Goal: Check status: Check status

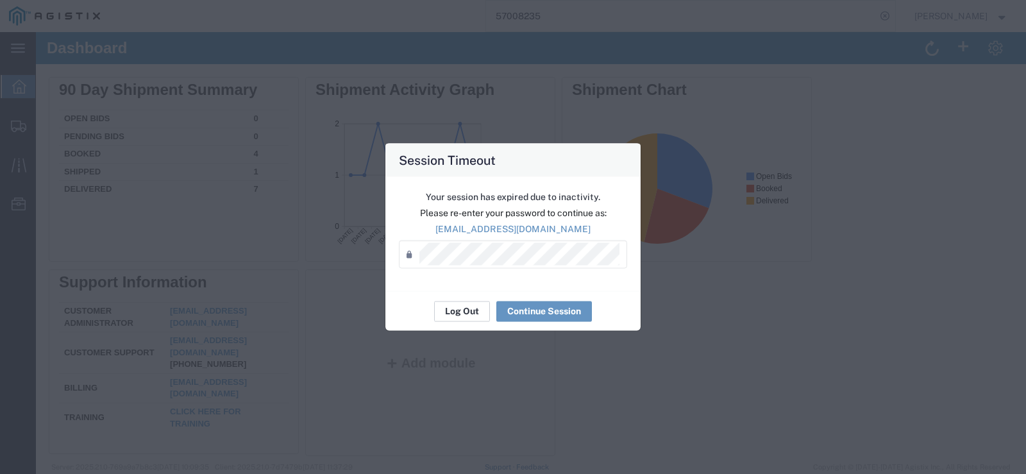
click at [482, 308] on button "Log Out" at bounding box center [462, 311] width 56 height 21
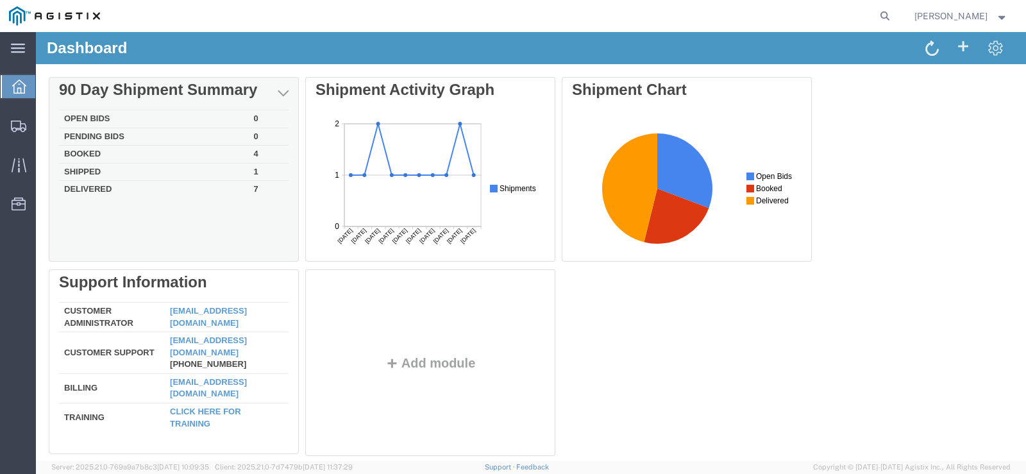
click at [83, 151] on td "Booked" at bounding box center [154, 155] width 190 height 18
